Goal: Register for event/course

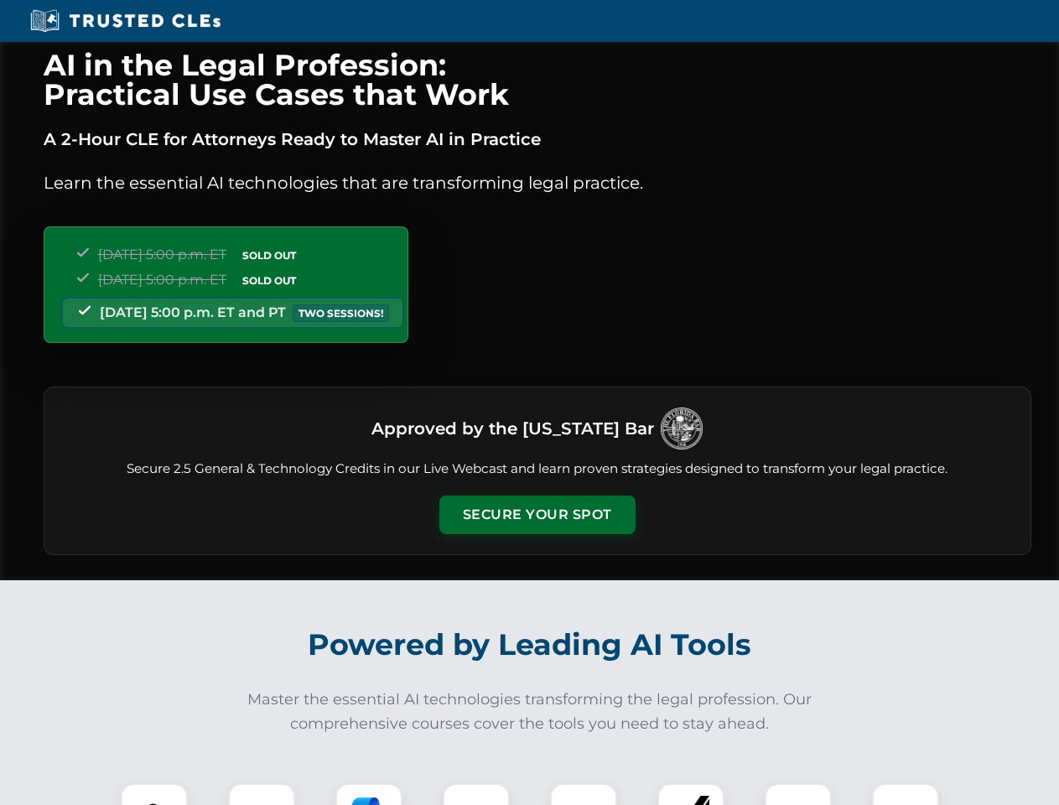
click at [537, 515] on button "Secure Your Spot" at bounding box center [538, 515] width 196 height 39
click at [154, 794] on img at bounding box center [154, 817] width 49 height 49
click at [262, 794] on div at bounding box center [261, 816] width 67 height 67
